Goal: Task Accomplishment & Management: Use online tool/utility

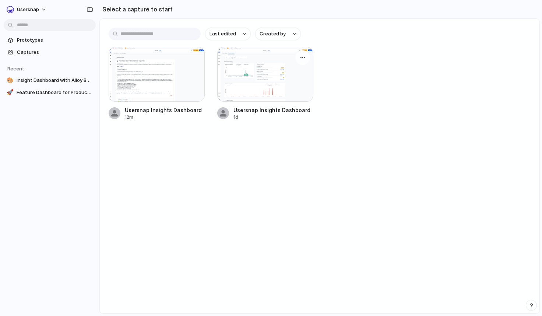
click at [288, 73] on div at bounding box center [265, 74] width 96 height 55
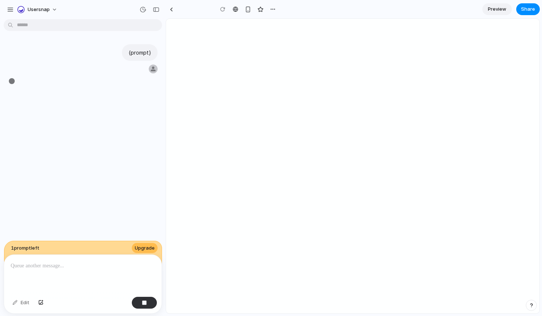
type input "**********"
